Goal: Transaction & Acquisition: Purchase product/service

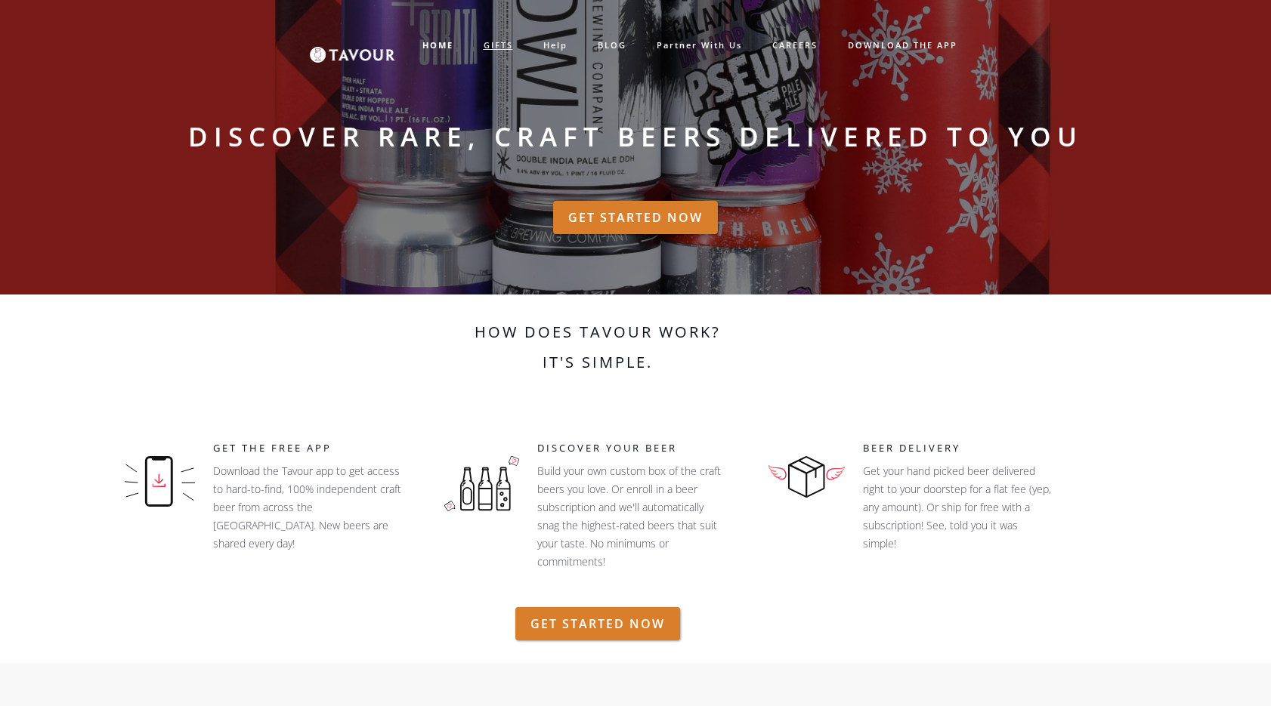
click at [499, 47] on link "GIFTS" at bounding box center [498, 45] width 60 height 25
click at [502, 43] on link "GIFTS" at bounding box center [498, 45] width 60 height 25
click at [435, 42] on strong "HOME" at bounding box center [437, 44] width 31 height 11
click at [703, 47] on link "partner with us" at bounding box center [699, 45] width 116 height 25
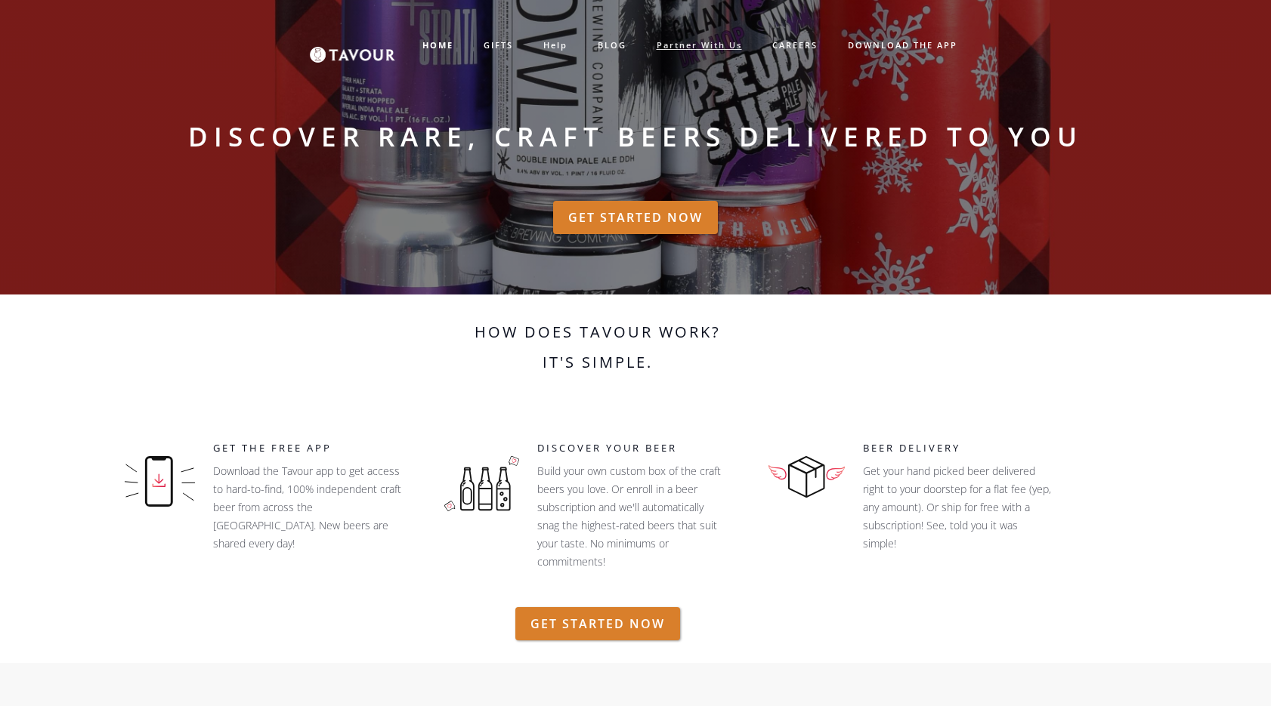
click at [693, 44] on link "partner with us" at bounding box center [699, 45] width 116 height 25
click at [711, 44] on link "partner with us" at bounding box center [699, 45] width 116 height 25
click at [805, 226] on div "Discover rare, craft beers delivered to you" at bounding box center [635, 127] width 1133 height 254
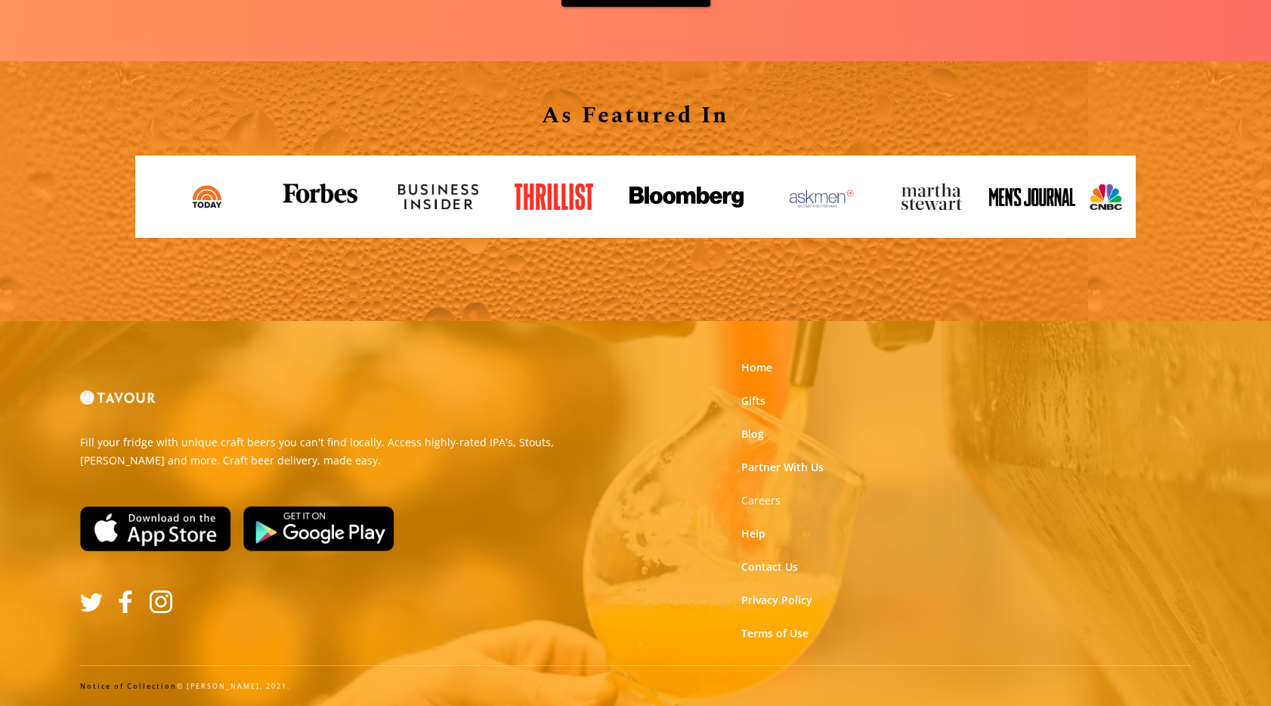
scroll to position [2541, 0]
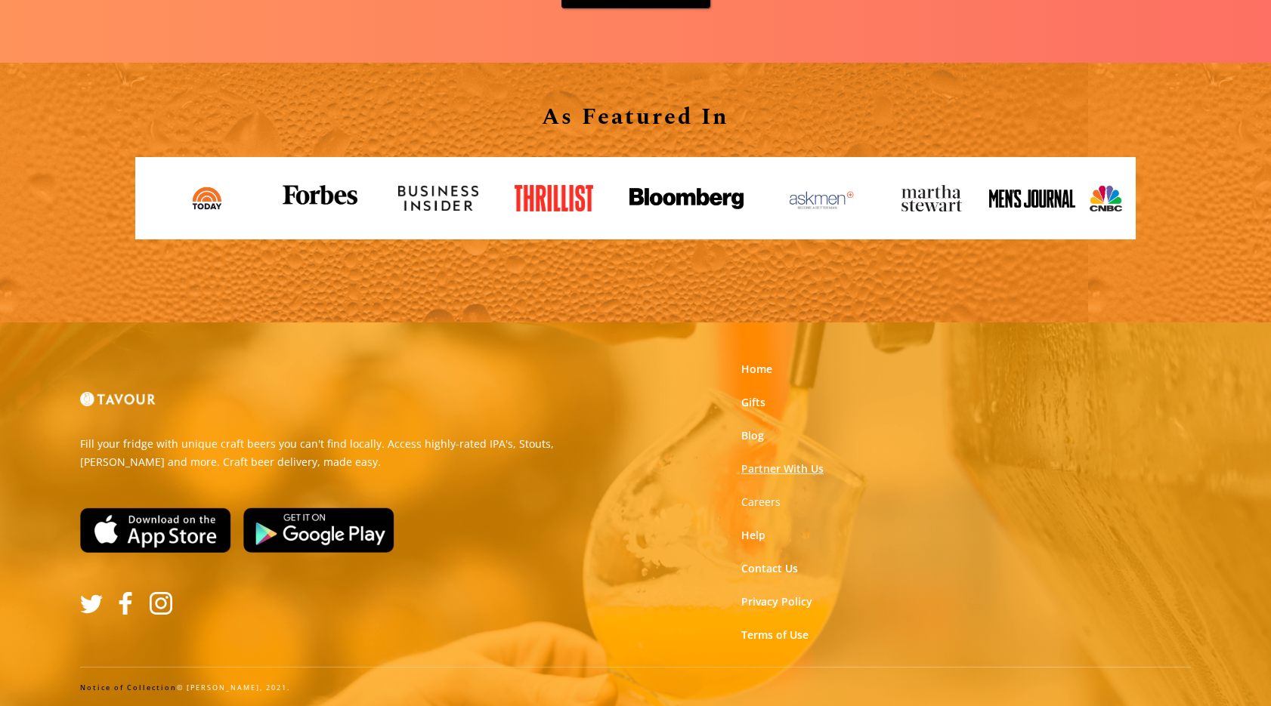
click at [798, 468] on link "Partner With Us" at bounding box center [782, 469] width 82 height 15
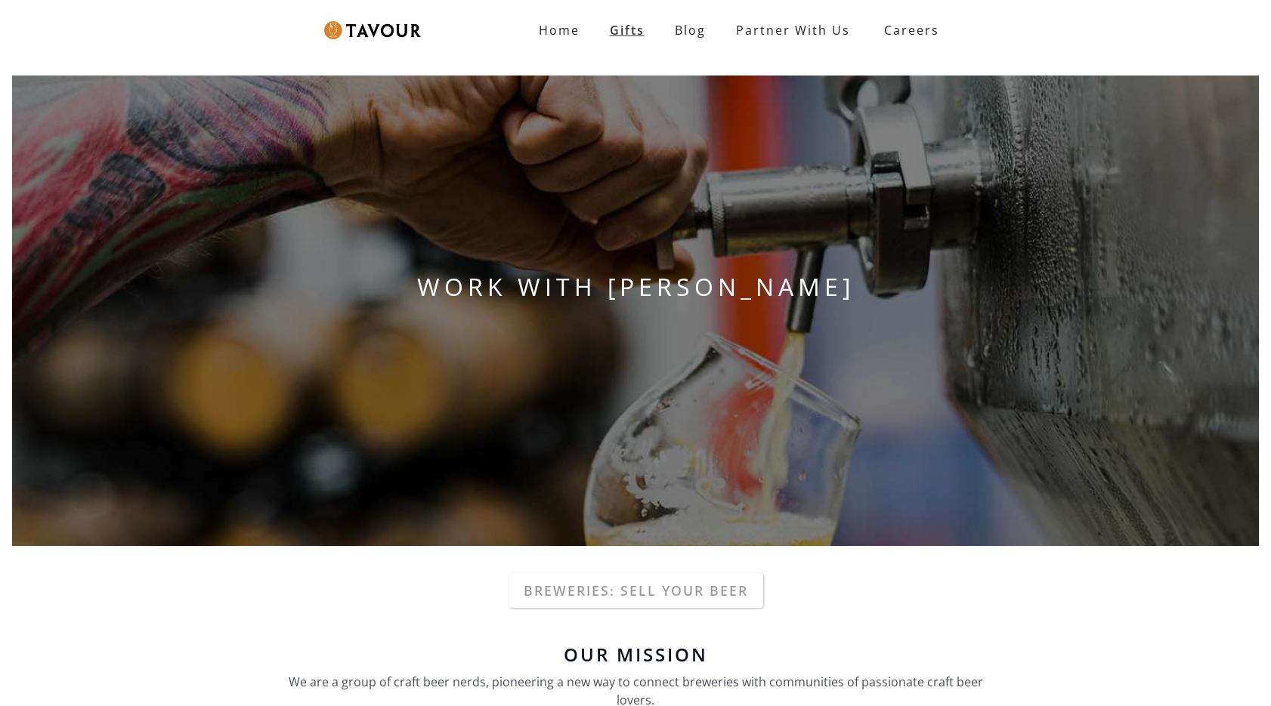
click at [631, 29] on link "Gifts" at bounding box center [627, 30] width 65 height 30
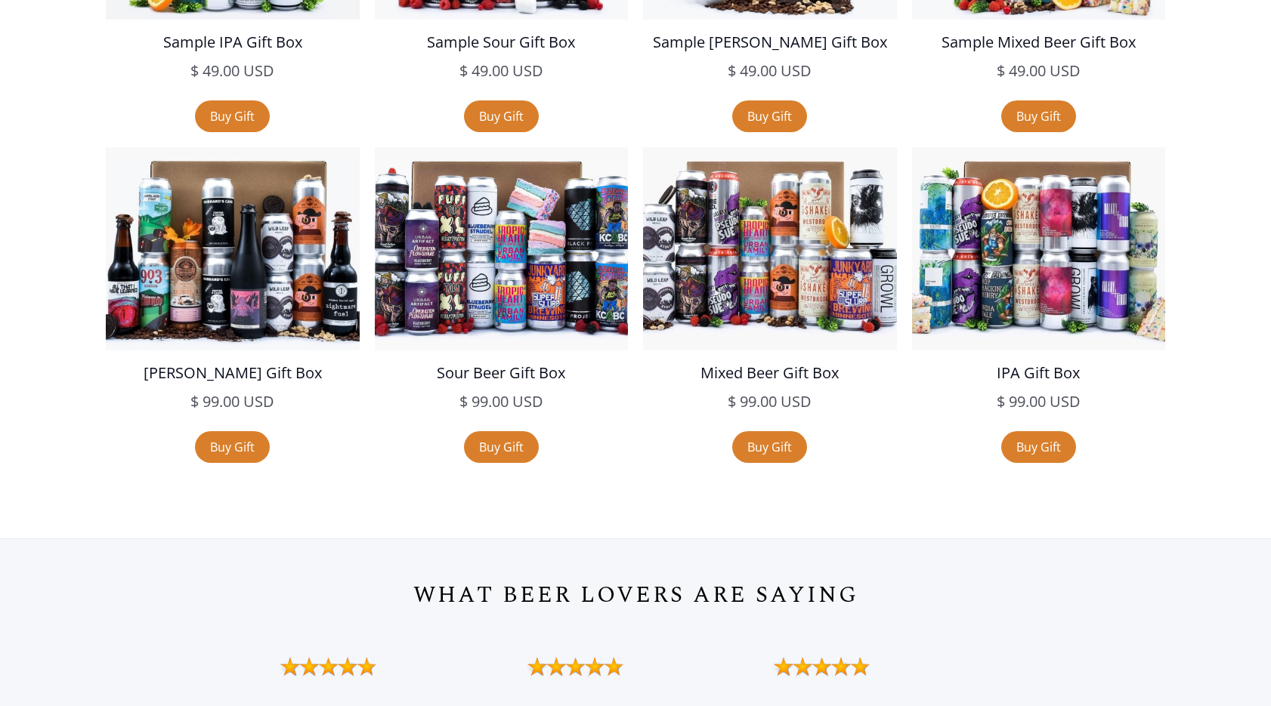
scroll to position [2994, 0]
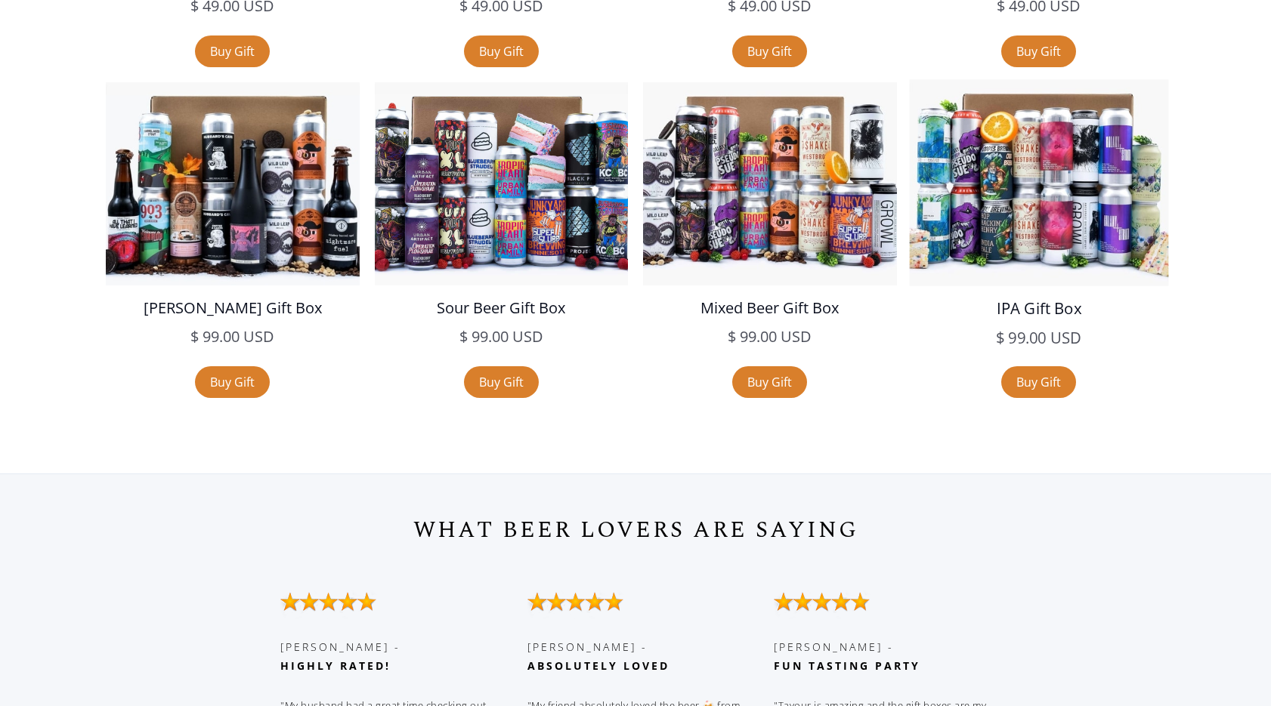
click at [1043, 181] on img at bounding box center [1038, 182] width 258 height 207
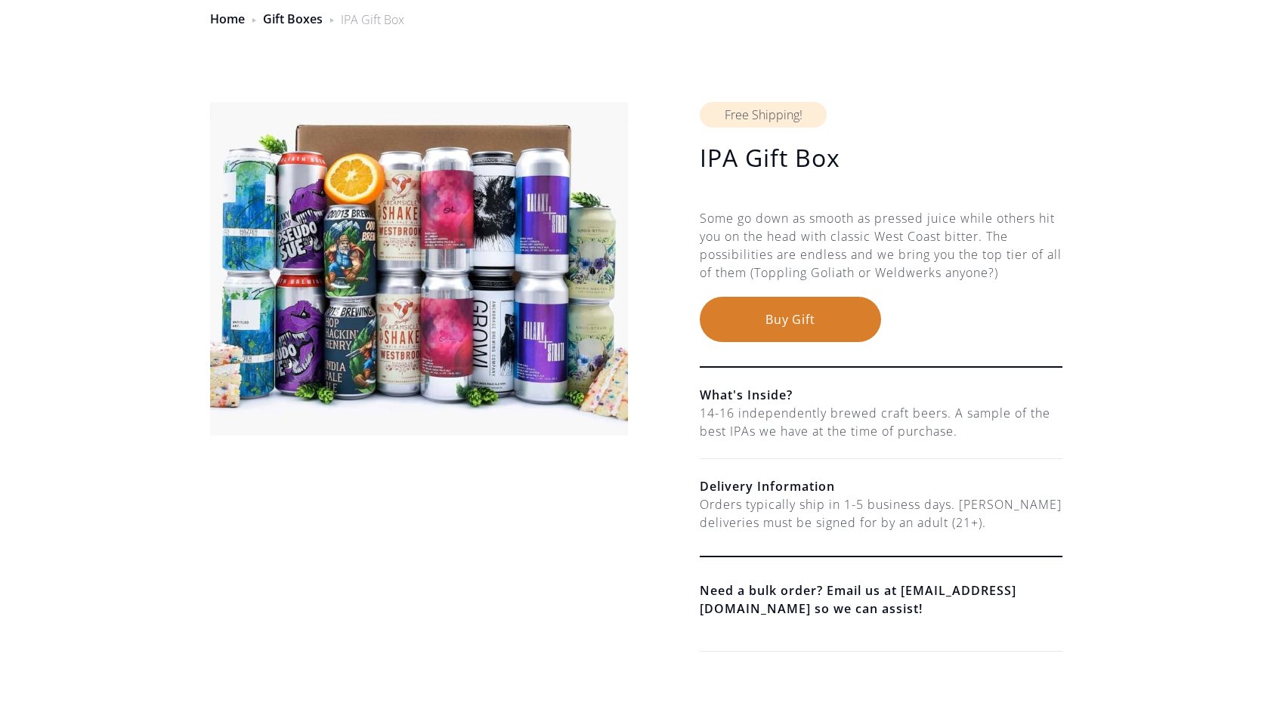
scroll to position [114, 0]
